Goal: Task Accomplishment & Management: Manage account settings

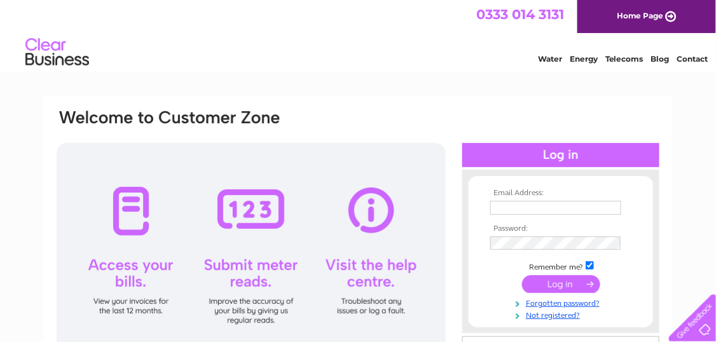
type input "[EMAIL_ADDRESS][DOMAIN_NAME]"
click at [556, 280] on input "submit" at bounding box center [561, 284] width 78 height 18
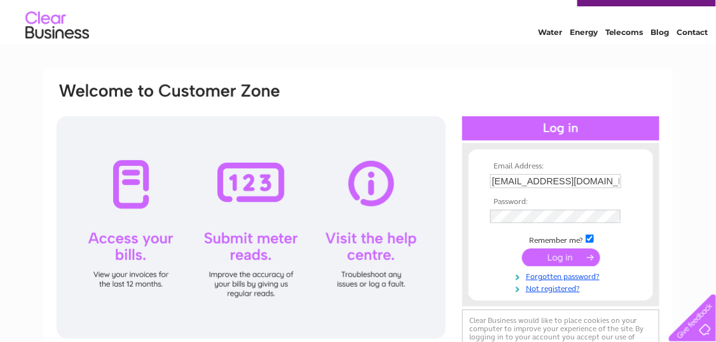
scroll to position [80, 0]
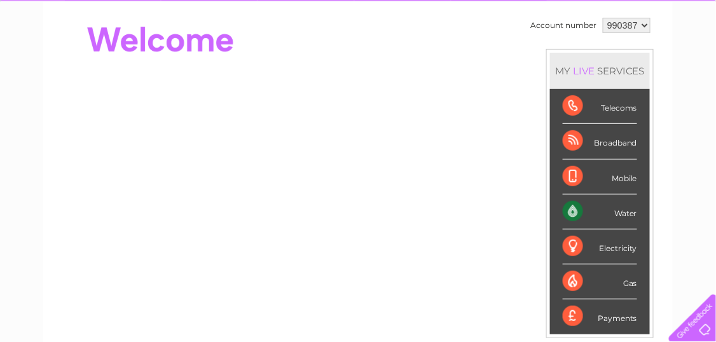
scroll to position [127, 0]
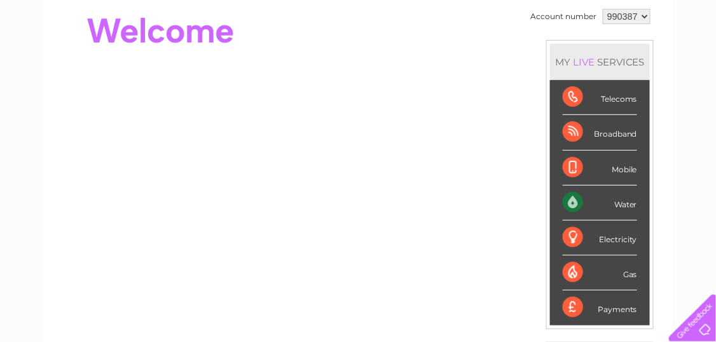
click at [622, 198] on div "Water" at bounding box center [600, 203] width 74 height 35
click at [572, 196] on div "Water" at bounding box center [600, 203] width 74 height 35
click at [625, 198] on div "Water" at bounding box center [600, 203] width 74 height 35
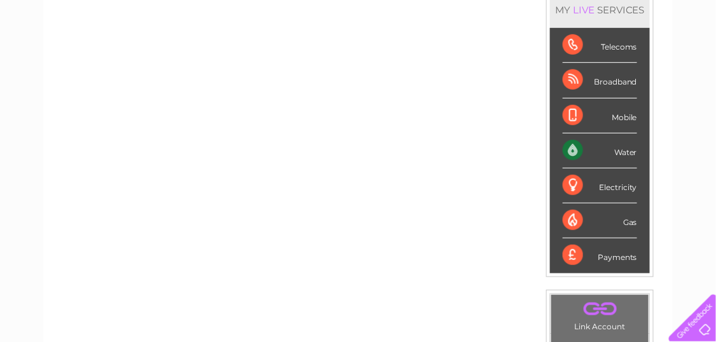
scroll to position [0, 0]
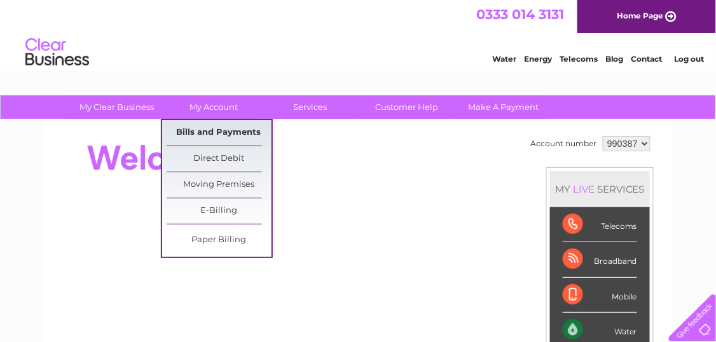
click at [223, 131] on link "Bills and Payments" at bounding box center [219, 132] width 105 height 25
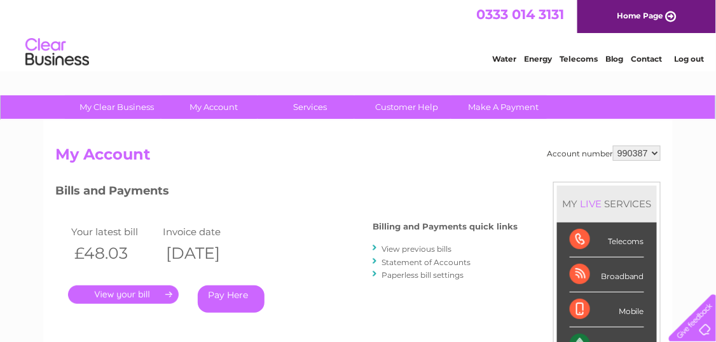
click at [130, 289] on link "." at bounding box center [123, 295] width 111 height 18
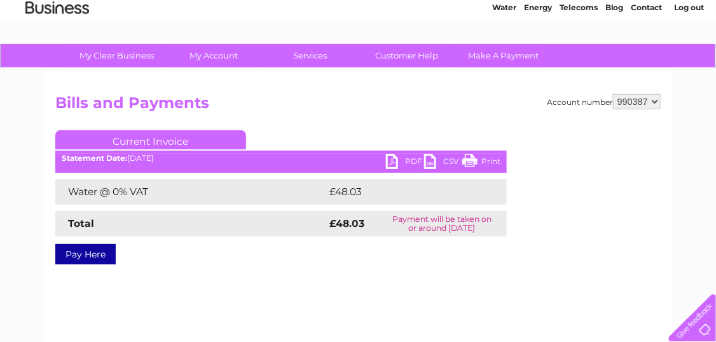
scroll to position [53, 0]
